Goal: Task Accomplishment & Management: Manage account settings

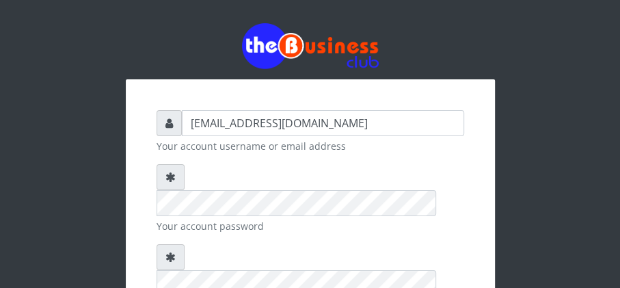
checkbox input "true"
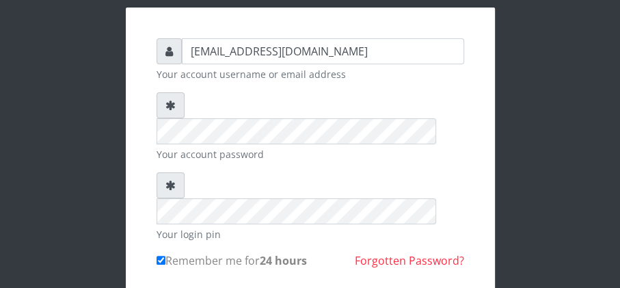
scroll to position [108, 0]
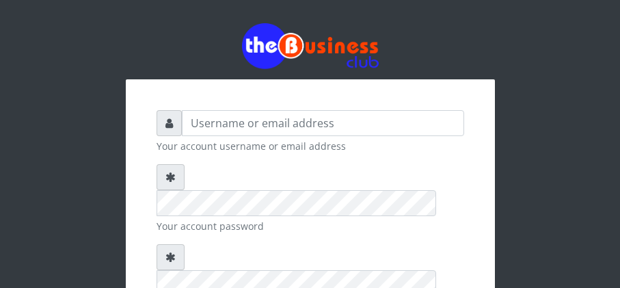
scroll to position [108, 0]
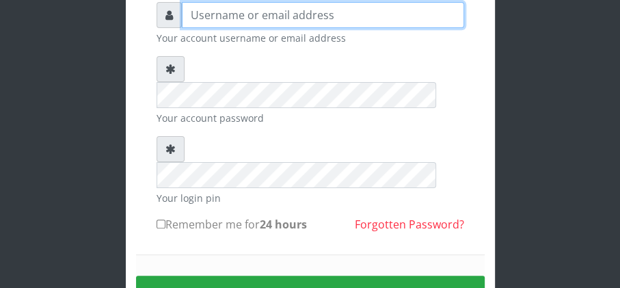
click at [322, 17] on input "text" at bounding box center [323, 15] width 282 height 26
type input "[EMAIL_ADDRESS][DOMAIN_NAME]"
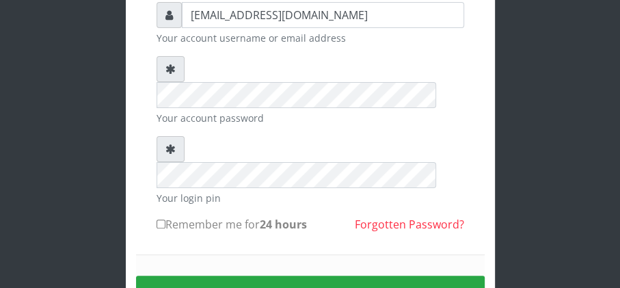
click at [260, 105] on form "[EMAIL_ADDRESS][DOMAIN_NAME] Your account username or email address Your accoun…" at bounding box center [310, 183] width 308 height 362
click at [160, 219] on input "Remember me for 24 hours" at bounding box center [160, 223] width 9 height 9
checkbox input "true"
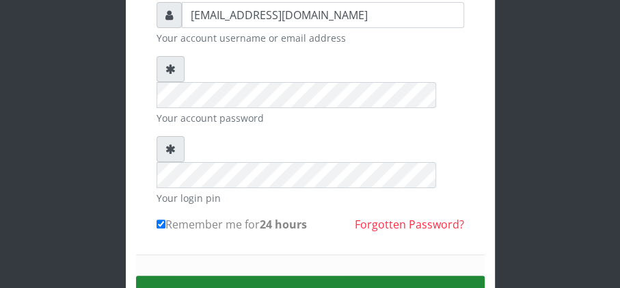
click at [302, 275] on button "Sign in" at bounding box center [310, 292] width 349 height 35
